Goal: Information Seeking & Learning: Learn about a topic

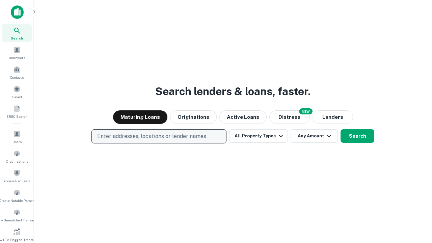
click at [159, 136] on p "Enter addresses, locations or lender names" at bounding box center [151, 136] width 109 height 8
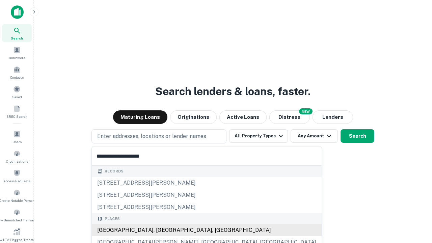
click at [161, 230] on div "[GEOGRAPHIC_DATA], [GEOGRAPHIC_DATA], [GEOGRAPHIC_DATA]" at bounding box center [207, 230] width 230 height 12
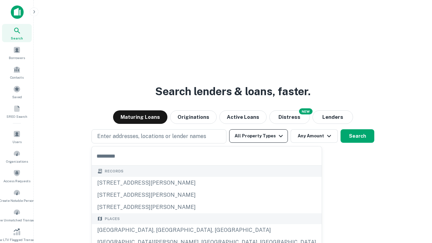
click at [258, 136] on button "All Property Types" at bounding box center [258, 135] width 59 height 13
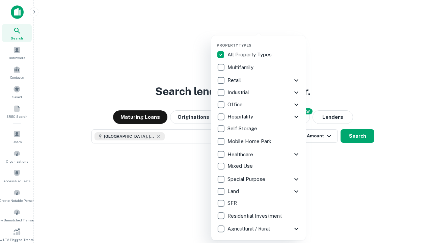
click at [264, 41] on button "button" at bounding box center [264, 41] width 94 height 0
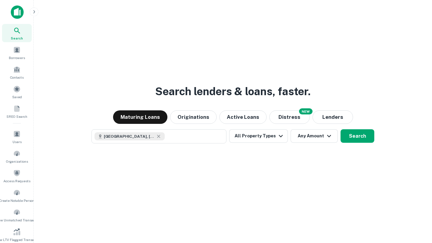
scroll to position [11, 0]
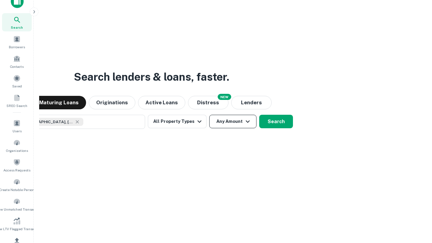
click at [209, 115] on button "Any Amount" at bounding box center [232, 121] width 47 height 13
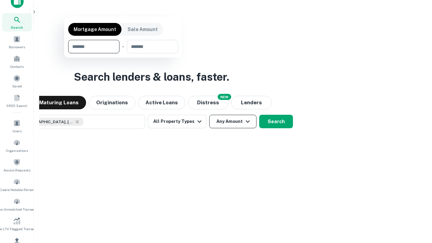
scroll to position [49, 191]
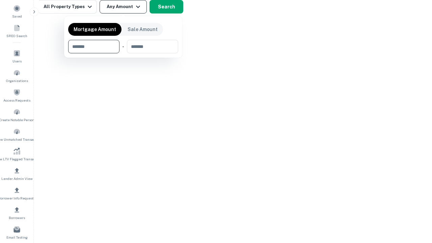
type input "*******"
click at [123, 53] on button "button" at bounding box center [123, 53] width 110 height 0
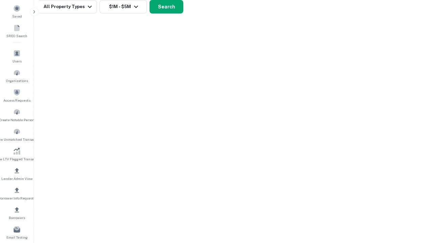
scroll to position [4, 124]
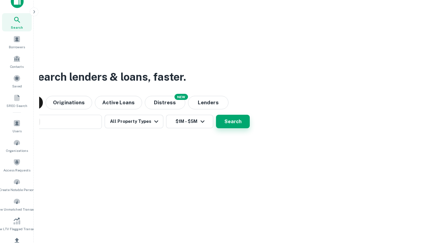
click at [216, 115] on button "Search" at bounding box center [233, 121] width 34 height 13
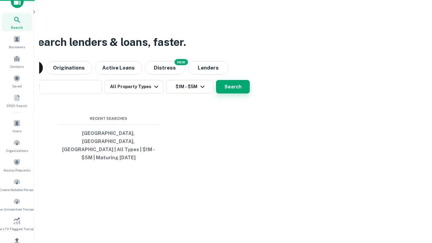
scroll to position [22, 191]
